Goal: Task Accomplishment & Management: Manage account settings

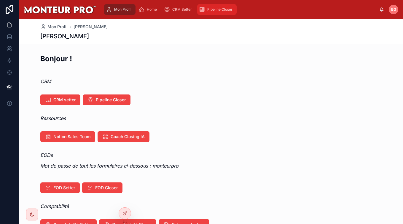
click at [219, 8] on span "Pipeline Closer" at bounding box center [219, 9] width 25 height 5
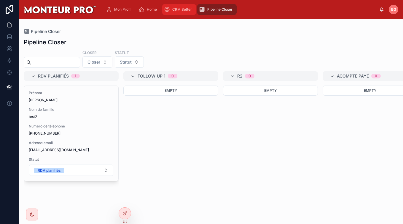
click at [180, 9] on span "CRM Setter" at bounding box center [182, 9] width 20 height 5
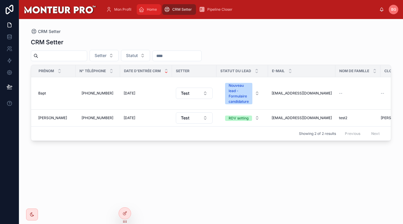
click at [150, 8] on span "Home" at bounding box center [152, 9] width 10 height 5
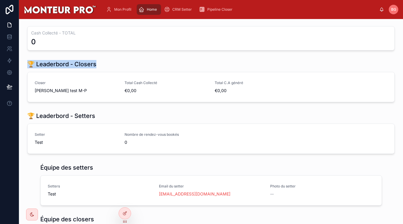
drag, startPoint x: 56, startPoint y: 63, endPoint x: 108, endPoint y: 61, distance: 51.6
click at [108, 61] on div "🏆 Leaderbord - Closers Closer jimmy test M-P Total Cash Collecté €0,00 Total C.…" at bounding box center [211, 81] width 374 height 47
click at [108, 61] on div "🏆 Leaderbord - Closers" at bounding box center [210, 64] width 367 height 8
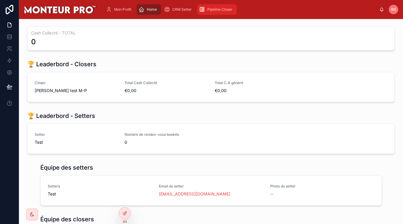
click at [224, 10] on span "Pipeline Closer" at bounding box center [219, 9] width 25 height 5
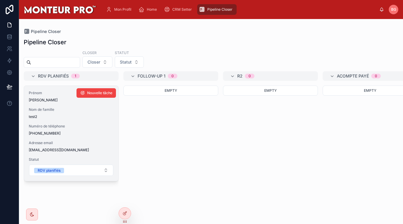
click at [75, 122] on div "Prénom jimmy Nom de famille test2 Numéro de téléphone +33666666666 Adresse emai…" at bounding box center [71, 133] width 94 height 95
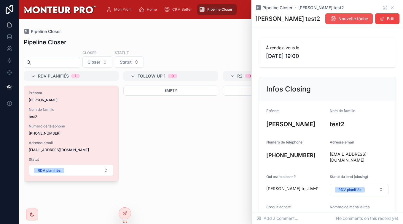
click at [364, 17] on span "Nouvelle tâche" at bounding box center [353, 19] width 30 height 6
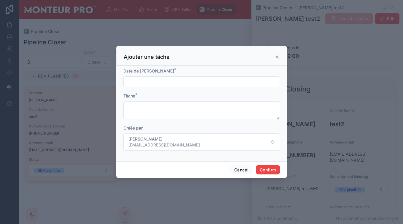
click at [173, 83] on input "text" at bounding box center [202, 81] width 156 height 8
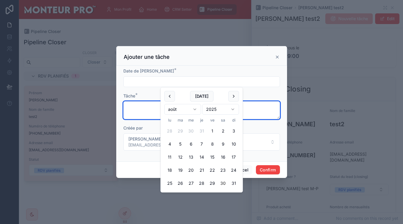
click at [135, 111] on textarea at bounding box center [201, 110] width 157 height 18
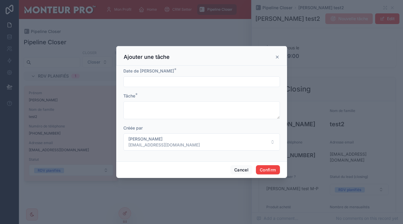
drag, startPoint x: 280, startPoint y: 57, endPoint x: 226, endPoint y: 36, distance: 57.6
click at [279, 57] on div "Ajouter une tâche" at bounding box center [201, 56] width 171 height 20
click at [149, 9] on div at bounding box center [201, 112] width 403 height 224
drag, startPoint x: 275, startPoint y: 55, endPoint x: 301, endPoint y: 52, distance: 26.5
click at [275, 55] on icon at bounding box center [277, 57] width 5 height 5
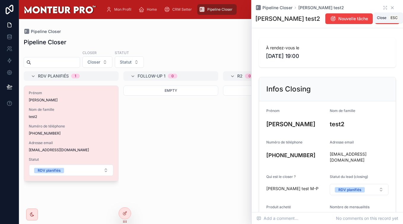
click at [394, 8] on icon at bounding box center [392, 7] width 5 height 5
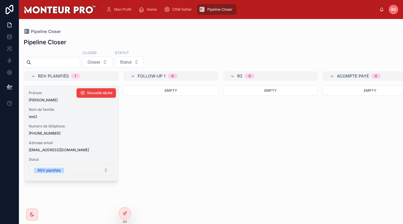
click at [65, 173] on button "RDV planifiés" at bounding box center [71, 169] width 84 height 11
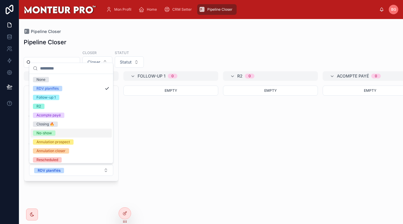
click at [168, 132] on div "Empty" at bounding box center [170, 150] width 95 height 131
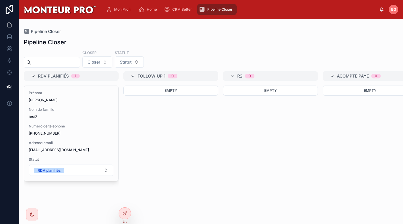
click at [33, 75] on icon at bounding box center [33, 76] width 5 height 5
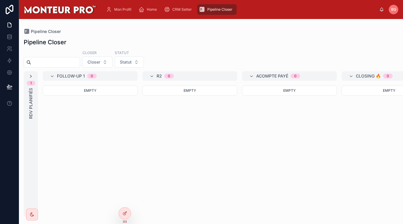
click at [32, 75] on icon at bounding box center [30, 76] width 5 height 5
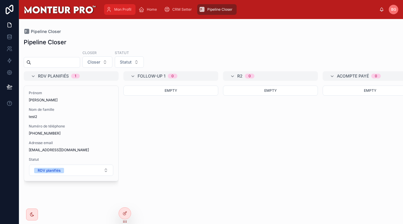
click at [113, 11] on div "Mon Profil" at bounding box center [120, 9] width 28 height 9
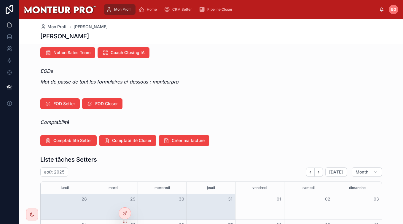
scroll to position [78, 0]
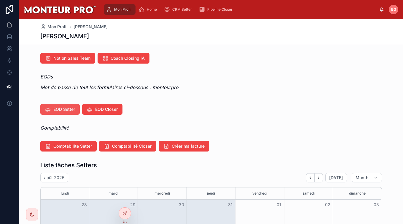
click at [51, 109] on button "EOD Setter" at bounding box center [59, 109] width 39 height 11
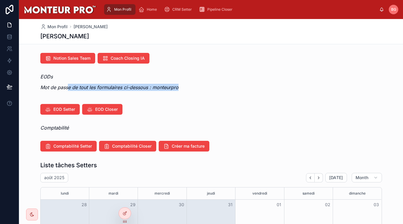
drag, startPoint x: 69, startPoint y: 86, endPoint x: 192, endPoint y: 89, distance: 123.4
click at [180, 92] on div "EODs Mot de passe de tout les formulaires ci-dessous : monteurpro" at bounding box center [211, 84] width 384 height 26
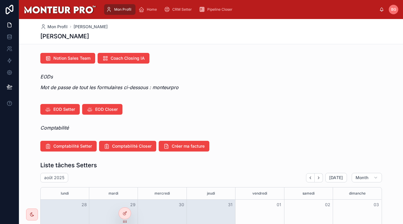
drag, startPoint x: 197, startPoint y: 86, endPoint x: 170, endPoint y: 89, distance: 26.8
click at [194, 87] on p "Mot de passe de tout les formulaires ci-dessous : monteurpro" at bounding box center [211, 87] width 342 height 7
click at [164, 88] on em "Mot de passe de tout les formulaires ci-dessous : monteurpro" at bounding box center [109, 87] width 138 height 6
click at [195, 88] on p "Mot de passe de tout les formulaires ci-dessous : monteurpro" at bounding box center [211, 87] width 342 height 7
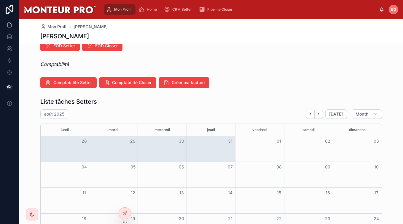
scroll to position [0, 0]
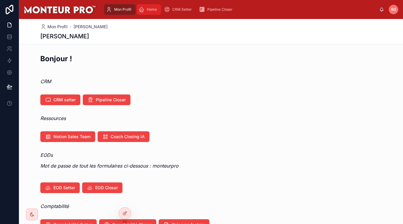
click at [143, 12] on icon "scrollable content" at bounding box center [141, 10] width 6 height 6
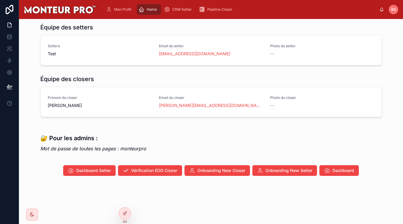
scroll to position [142, 0]
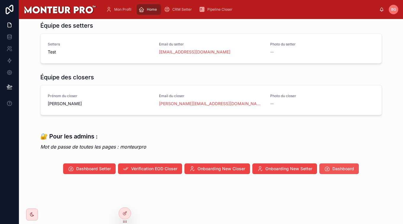
click at [338, 168] on span "Dashboard" at bounding box center [343, 168] width 22 height 6
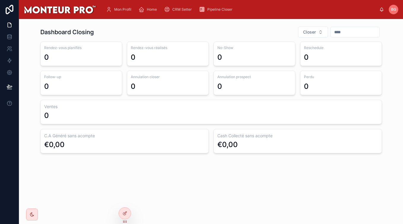
click at [350, 164] on div "Dashboard Closing Closer Rendez-vous planifiés 0 Rendez-vous réalisés 0 No-Show…" at bounding box center [211, 106] width 384 height 174
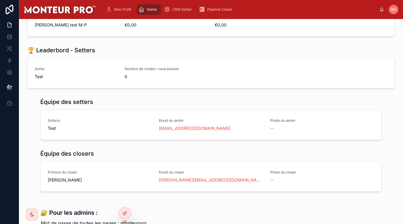
scroll to position [142, 0]
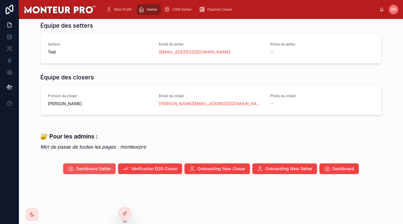
click at [87, 168] on span "Dashboard Setter" at bounding box center [93, 168] width 35 height 6
click at [146, 169] on span "Vérification EOD Closer" at bounding box center [154, 168] width 46 height 6
click at [226, 168] on span "Onboarding New Closer" at bounding box center [221, 168] width 48 height 6
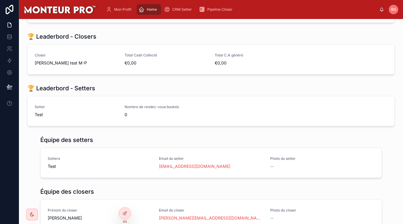
scroll to position [0, 0]
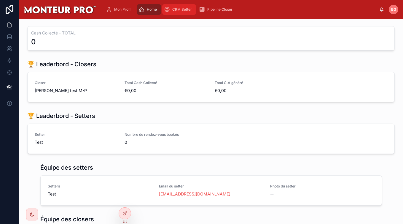
click at [189, 6] on div "CRM Setter" at bounding box center [179, 9] width 30 height 9
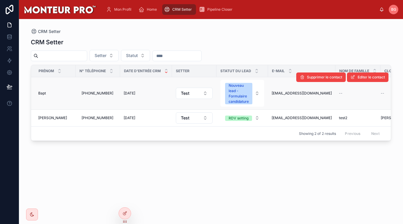
click at [135, 94] on span "30/08/2025" at bounding box center [130, 93] width 12 height 5
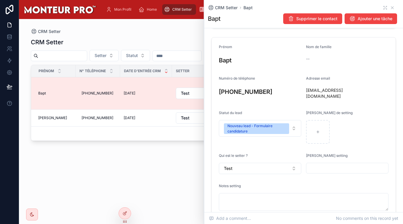
scroll to position [83, 0]
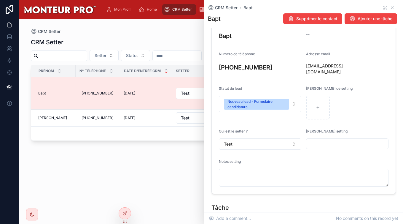
click at [248, 167] on div "Notes setting" at bounding box center [304, 172] width 170 height 27
click at [392, 6] on icon at bounding box center [392, 7] width 5 height 5
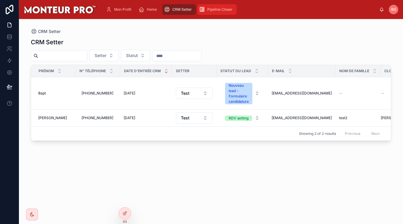
click at [212, 10] on span "Pipeline Closer" at bounding box center [219, 9] width 25 height 5
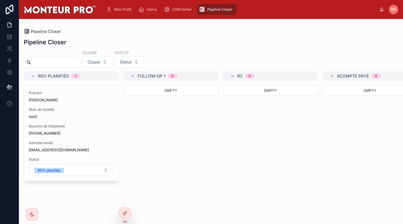
click at [210, 39] on div "Pipeline Closer" at bounding box center [211, 42] width 374 height 8
click at [36, 214] on div at bounding box center [32, 214] width 12 height 12
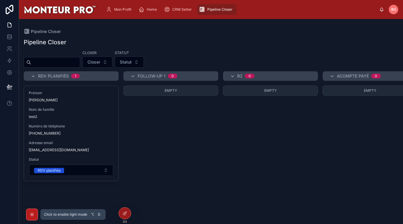
click at [36, 214] on div at bounding box center [32, 214] width 12 height 12
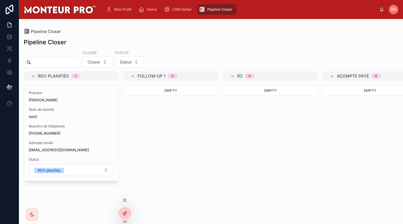
click at [121, 211] on div at bounding box center [125, 212] width 12 height 11
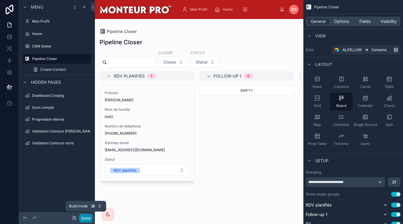
click at [85, 217] on button "Done" at bounding box center [85, 217] width 13 height 9
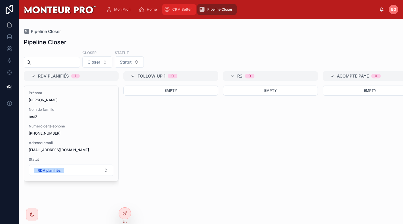
click at [180, 5] on div "CRM Setter" at bounding box center [179, 9] width 30 height 9
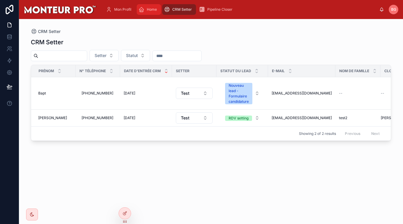
drag, startPoint x: 152, startPoint y: 6, endPoint x: 149, endPoint y: 7, distance: 3.5
click at [152, 6] on div "Home" at bounding box center [148, 9] width 21 height 9
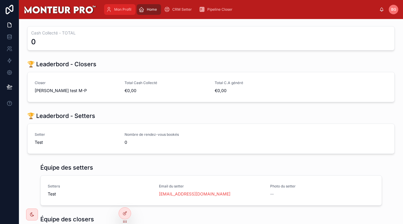
click at [120, 12] on div "Mon Profil" at bounding box center [120, 9] width 28 height 9
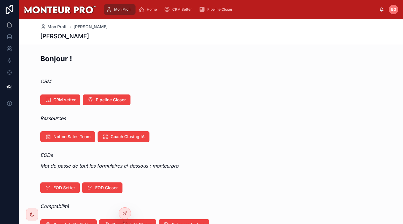
click at [57, 7] on img at bounding box center [60, 9] width 73 height 9
click at [398, 8] on div "BG" at bounding box center [393, 9] width 9 height 9
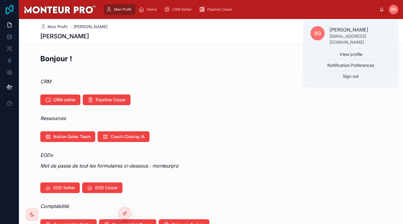
click at [13, 10] on icon at bounding box center [10, 9] width 8 height 9
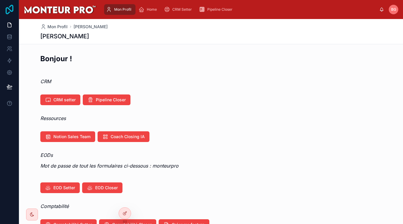
click at [9, 9] on icon at bounding box center [10, 9] width 8 height 9
